Goal: Use online tool/utility: Utilize a website feature to perform a specific function

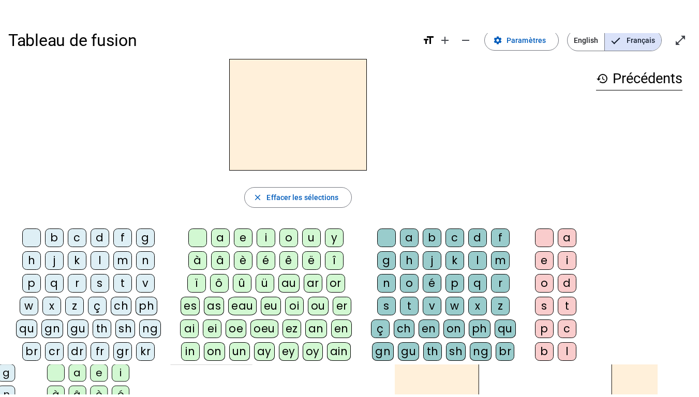
scroll to position [11, 0]
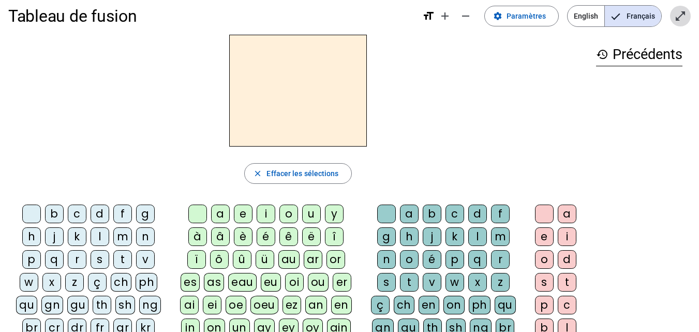
click at [682, 20] on mat-icon "open_in_full" at bounding box center [680, 16] width 12 height 12
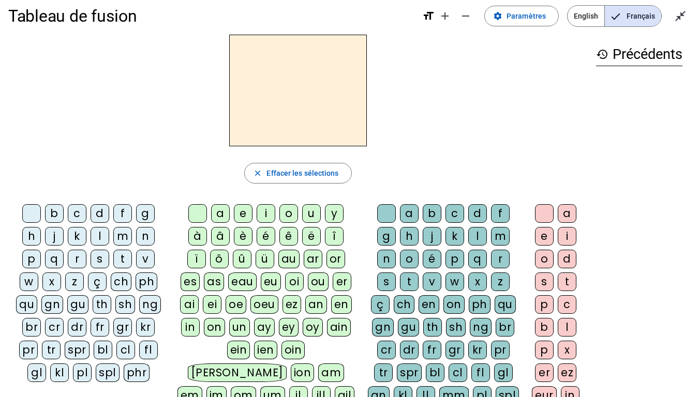
click at [101, 260] on div "s" at bounding box center [100, 259] width 19 height 19
click at [314, 305] on div "an" at bounding box center [316, 305] width 22 height 19
click at [386, 282] on div "s" at bounding box center [386, 282] width 19 height 19
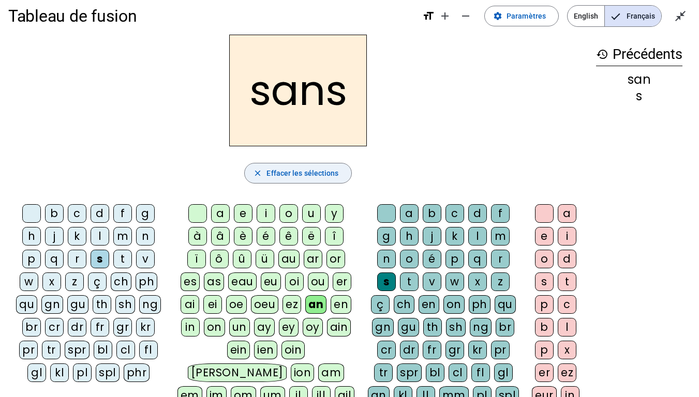
click at [317, 182] on span "button" at bounding box center [298, 173] width 106 height 25
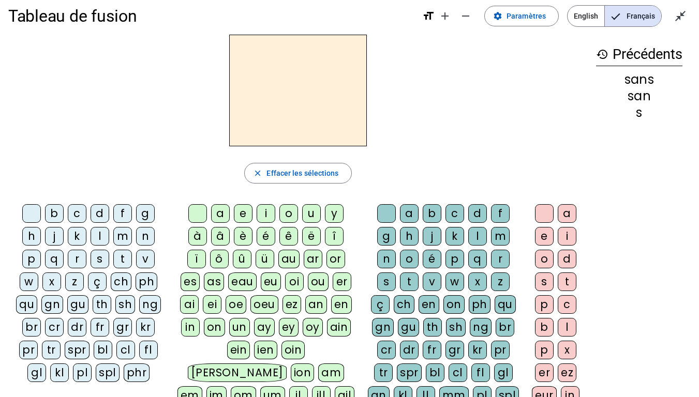
click at [101, 262] on div "s" at bounding box center [100, 259] width 19 height 19
click at [213, 331] on div "on" at bounding box center [214, 327] width 21 height 19
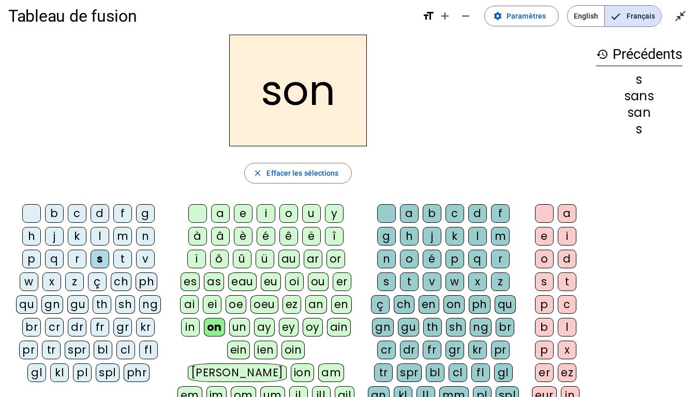
click at [388, 286] on div "s" at bounding box center [386, 282] width 19 height 19
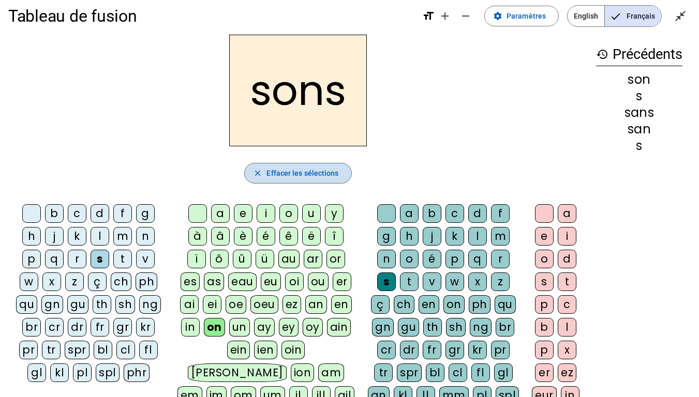
click at [278, 175] on span "Effacer les sélections" at bounding box center [303, 173] width 72 height 12
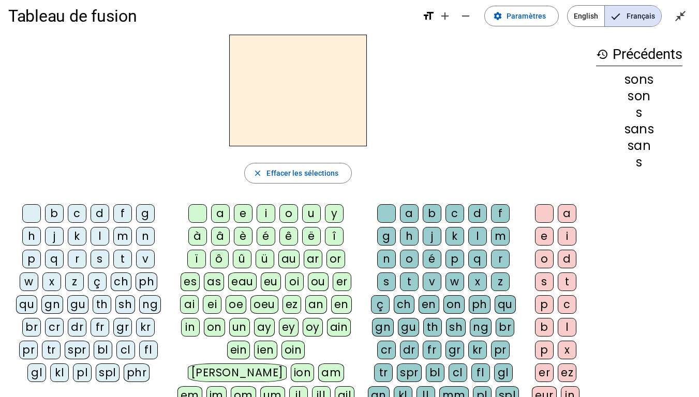
click at [83, 216] on div "c" at bounding box center [77, 213] width 19 height 19
click at [315, 304] on div "an" at bounding box center [316, 305] width 22 height 19
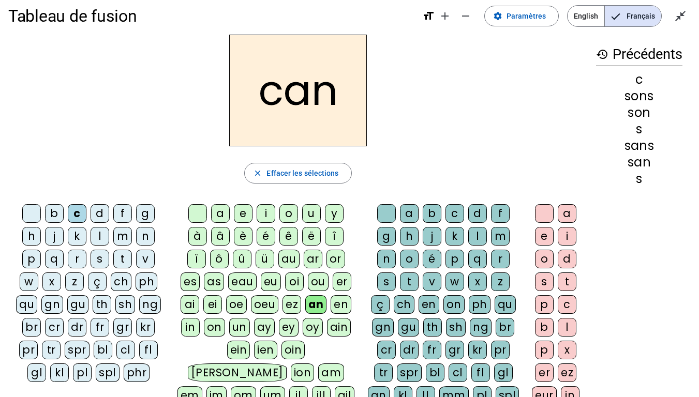
click at [339, 307] on div "en" at bounding box center [341, 305] width 21 height 19
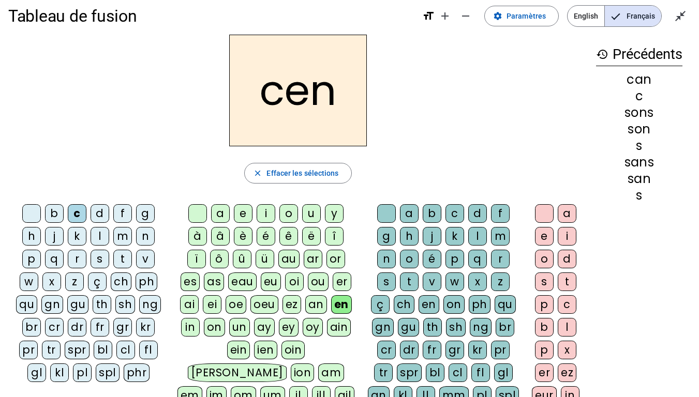
click at [410, 282] on div "t" at bounding box center [409, 282] width 19 height 19
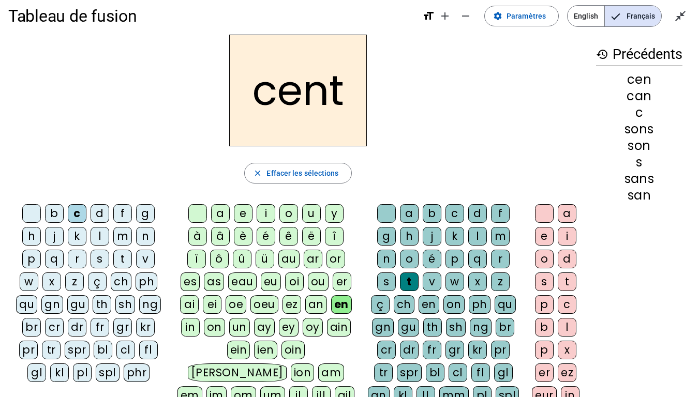
click at [127, 234] on div "m" at bounding box center [122, 236] width 19 height 19
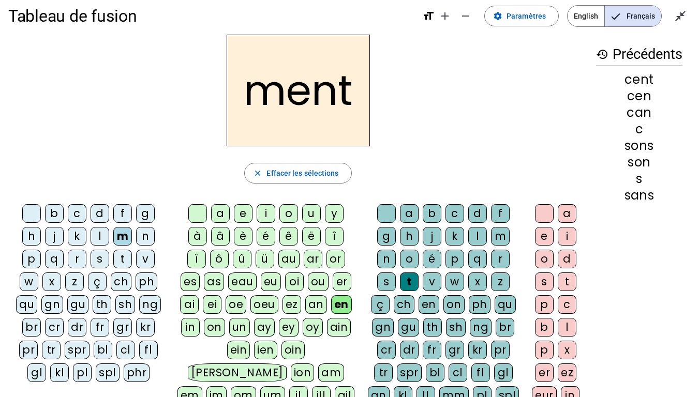
click at [102, 240] on div "l" at bounding box center [100, 236] width 19 height 19
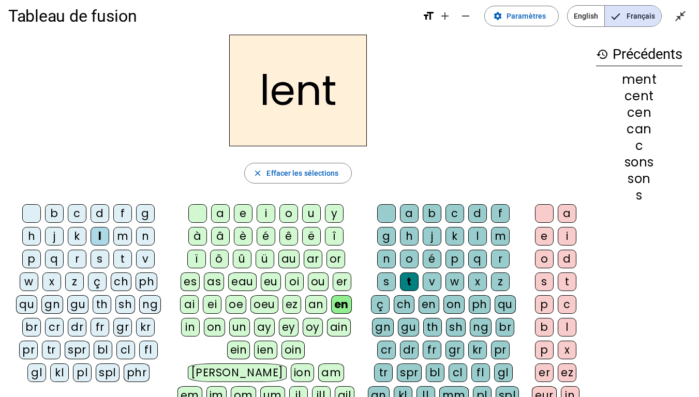
click at [94, 214] on div "d" at bounding box center [100, 213] width 19 height 19
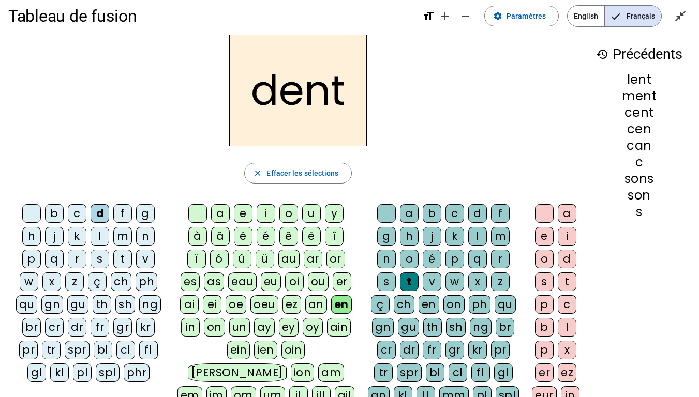
click at [144, 266] on div "v" at bounding box center [145, 259] width 19 height 19
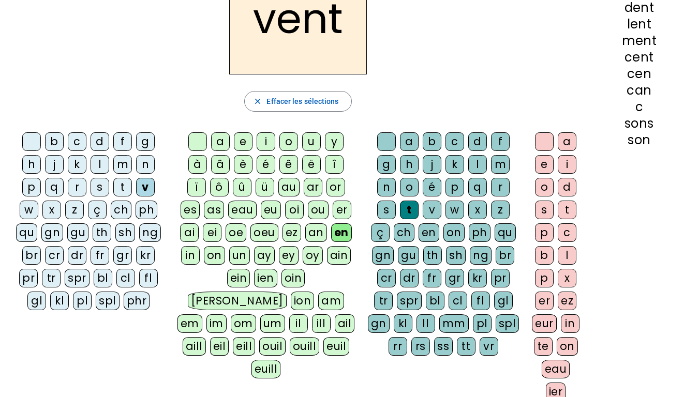
scroll to position [83, 0]
click at [542, 323] on div "eur" at bounding box center [544, 323] width 25 height 19
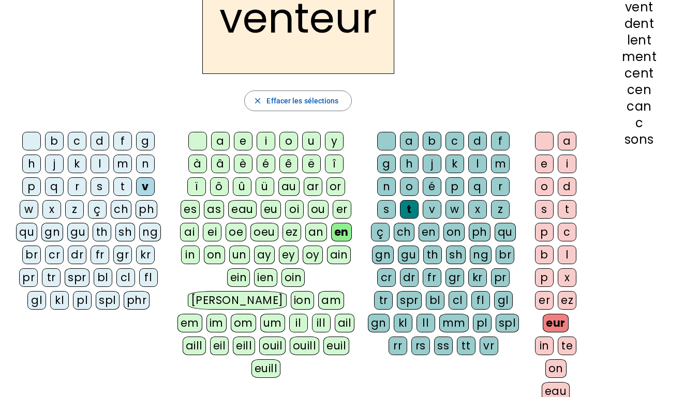
click at [563, 331] on div "te" at bounding box center [567, 346] width 19 height 19
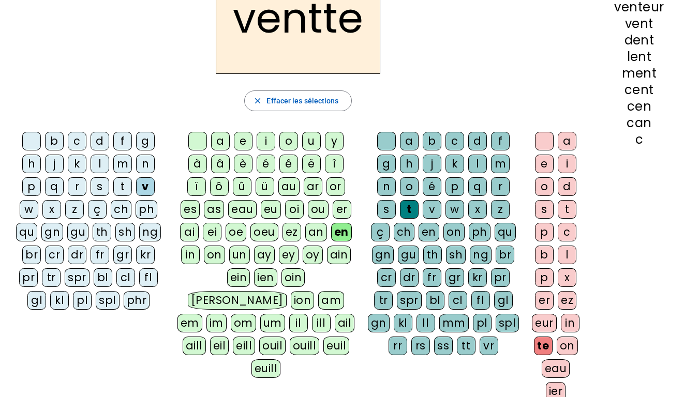
click at [545, 158] on div "e" at bounding box center [544, 164] width 19 height 19
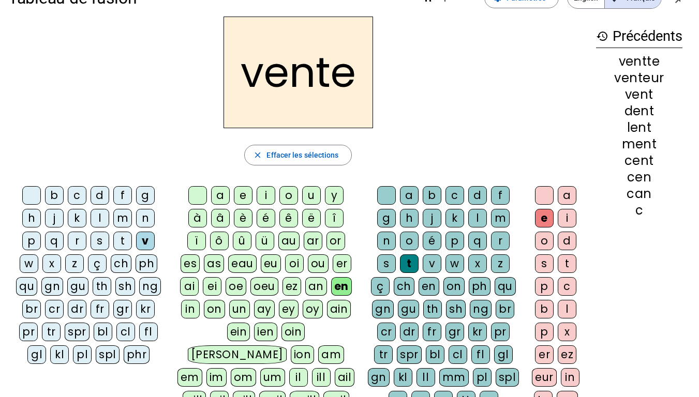
scroll to position [28, 0]
click at [31, 241] on div "p" at bounding box center [31, 241] width 19 height 19
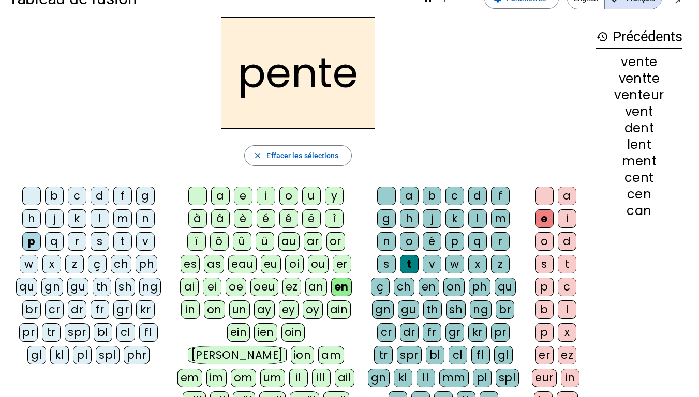
click at [129, 194] on div "f" at bounding box center [122, 196] width 19 height 19
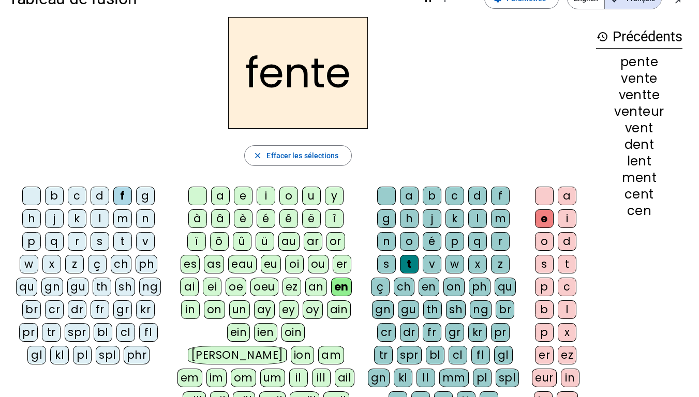
click at [100, 221] on div "l" at bounding box center [100, 219] width 19 height 19
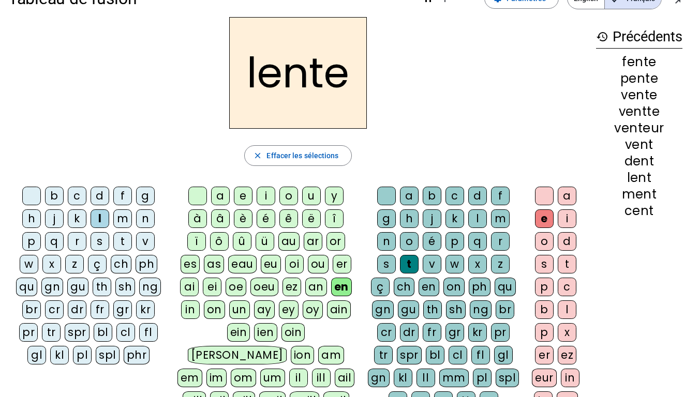
click at [81, 242] on div "r" at bounding box center [77, 241] width 19 height 19
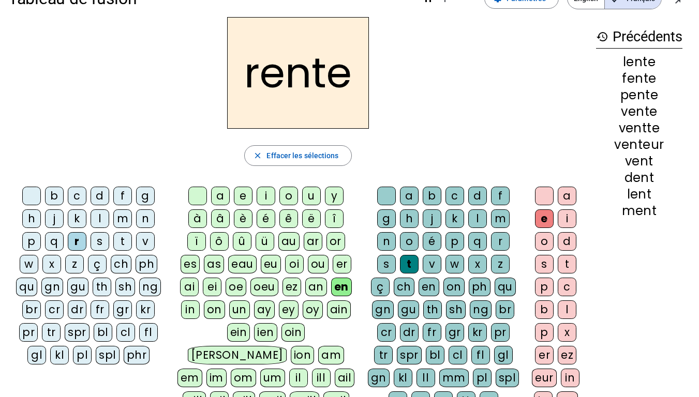
click at [120, 239] on div "t" at bounding box center [122, 241] width 19 height 19
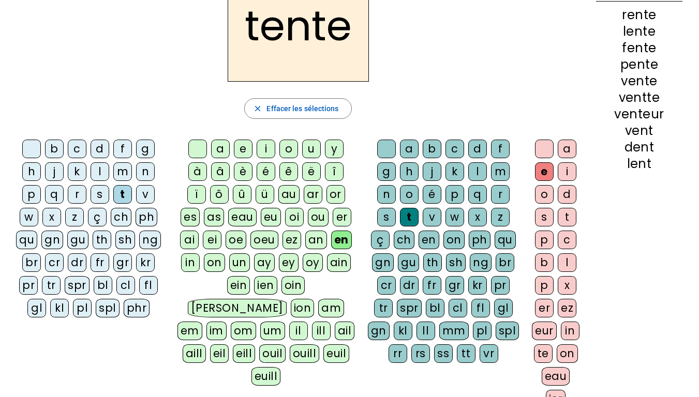
scroll to position [75, 0]
click at [538, 331] on div "te" at bounding box center [543, 354] width 19 height 19
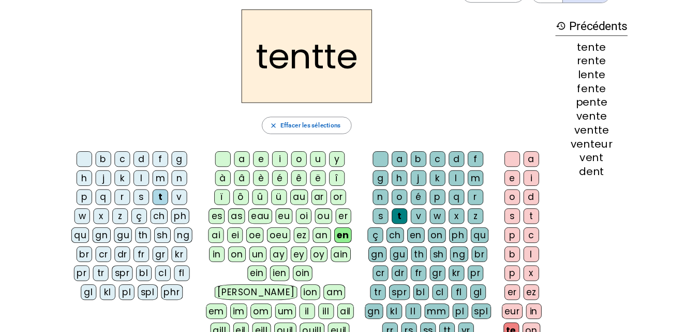
scroll to position [32, 0]
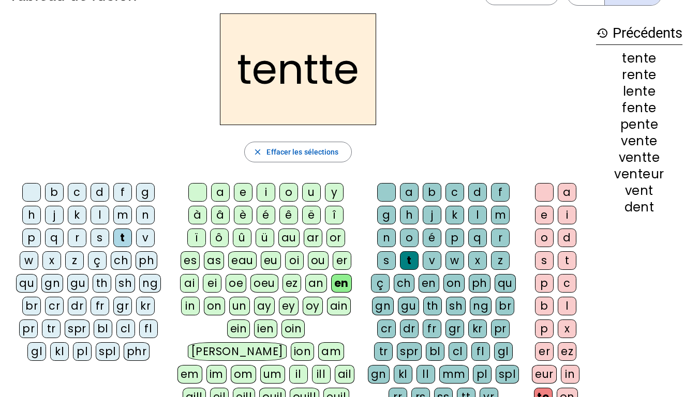
click at [541, 212] on div "e" at bounding box center [544, 215] width 19 height 19
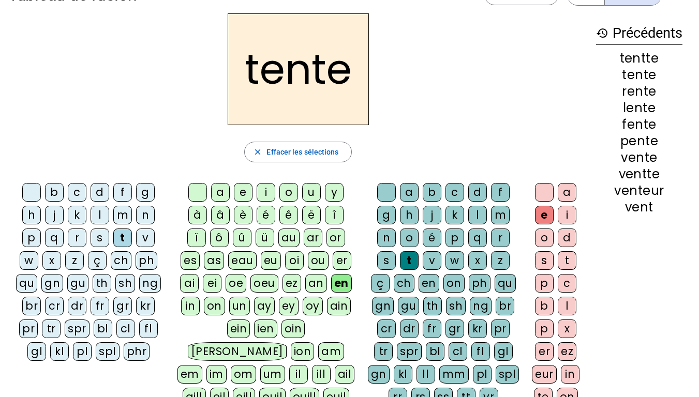
click at [315, 281] on div "an" at bounding box center [316, 283] width 22 height 19
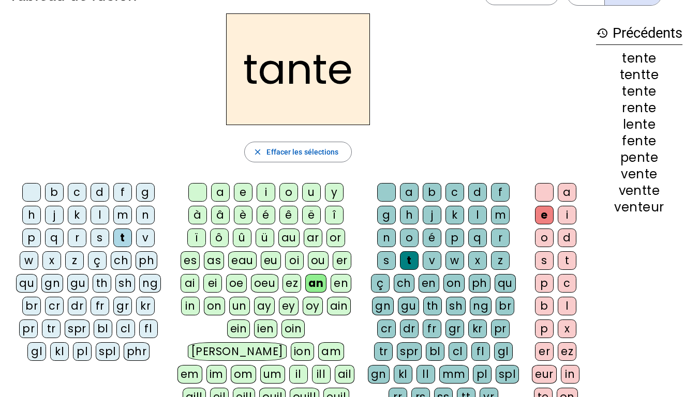
click at [30, 191] on div at bounding box center [31, 192] width 19 height 19
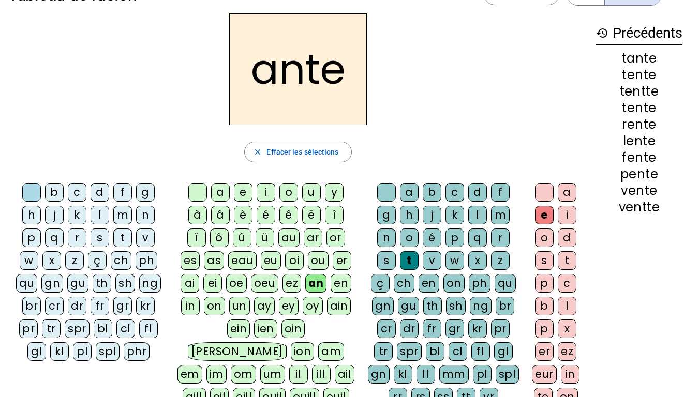
click at [31, 219] on div "h" at bounding box center [31, 215] width 19 height 19
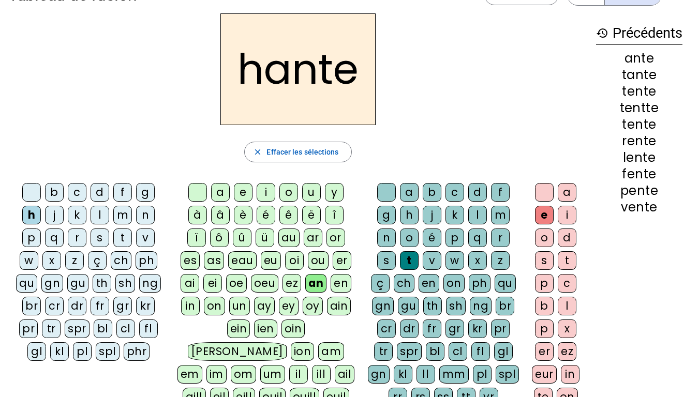
click at [117, 267] on div "ch" at bounding box center [121, 261] width 21 height 19
